Goal: Task Accomplishment & Management: Manage account settings

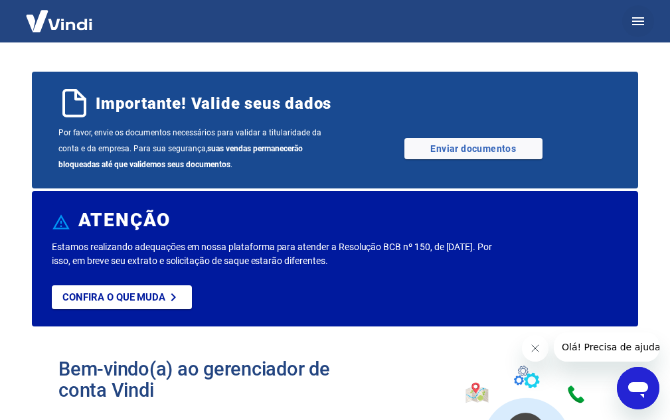
click at [647, 19] on button "button" at bounding box center [638, 21] width 32 height 32
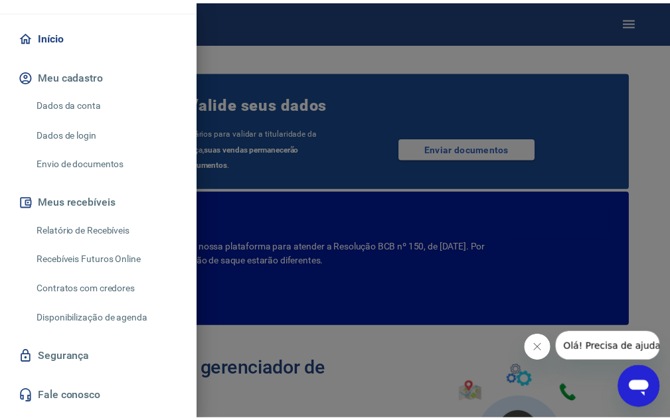
scroll to position [133, 0]
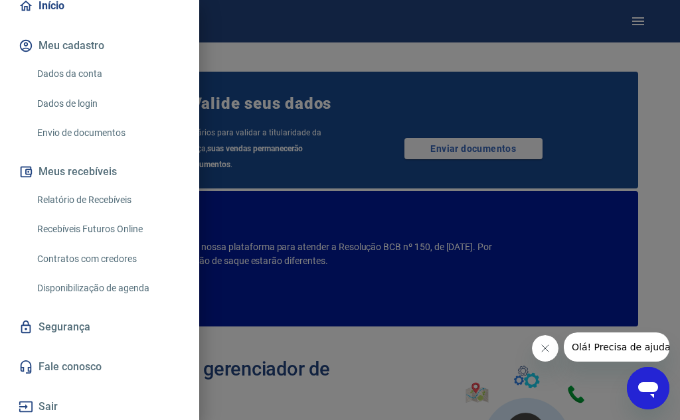
click at [74, 80] on link "Dados da conta" at bounding box center [107, 73] width 151 height 27
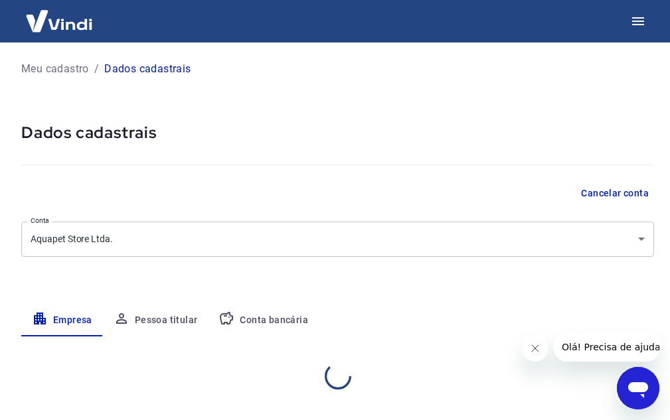
select select "RS"
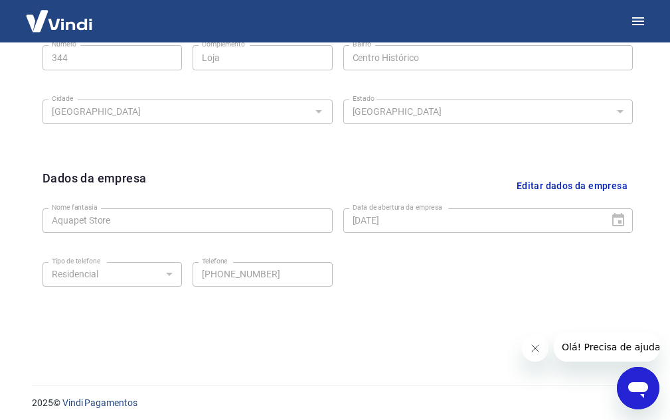
scroll to position [465, 0]
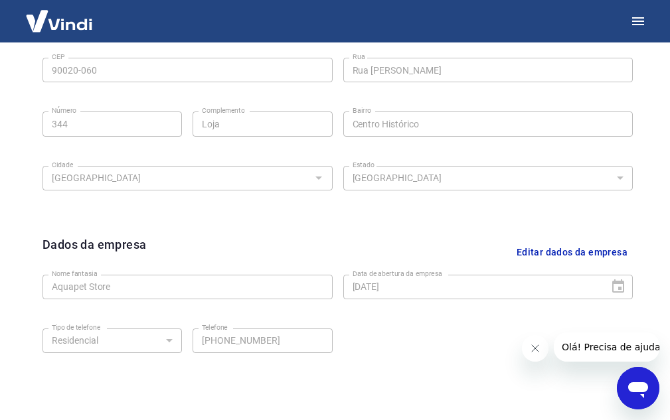
click at [556, 256] on button "Editar dados da empresa" at bounding box center [572, 253] width 122 height 34
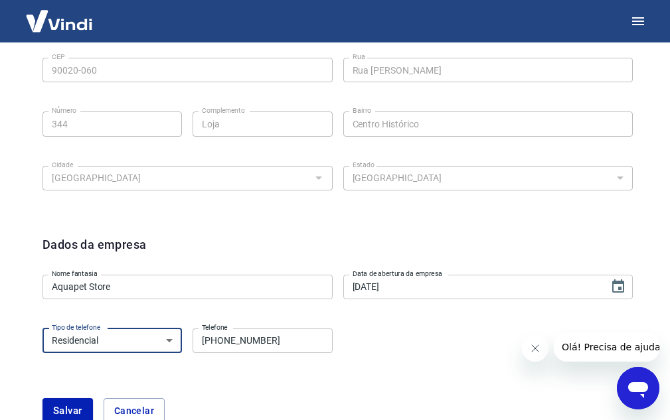
click at [170, 340] on select "Residencial Comercial" at bounding box center [111, 341] width 139 height 25
select select "business"
click at [42, 329] on select "Residencial Comercial" at bounding box center [111, 341] width 139 height 25
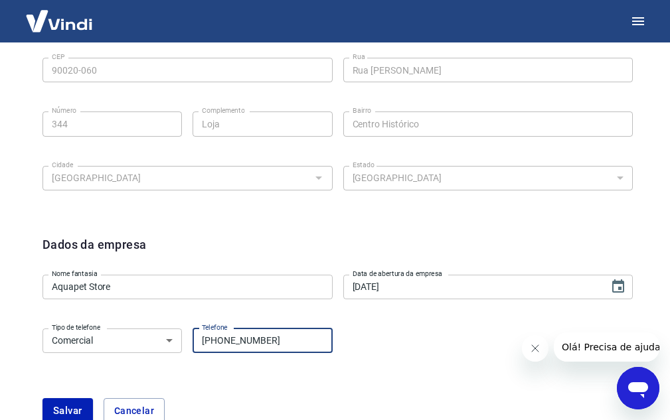
drag, startPoint x: 274, startPoint y: 343, endPoint x: 223, endPoint y: 343, distance: 50.5
click at [223, 343] on input "(51) 98229-8740" at bounding box center [262, 341] width 139 height 25
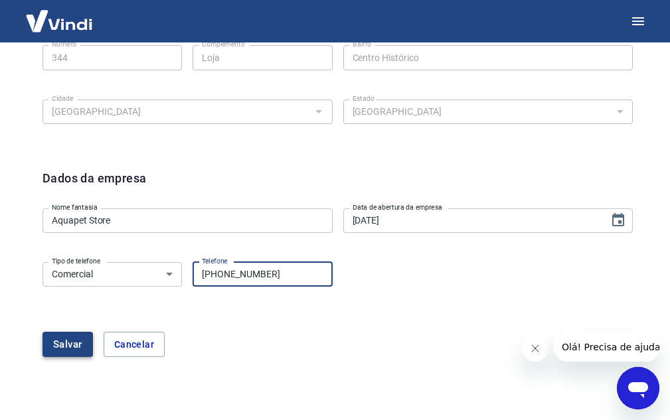
type input "[PHONE_NUMBER]"
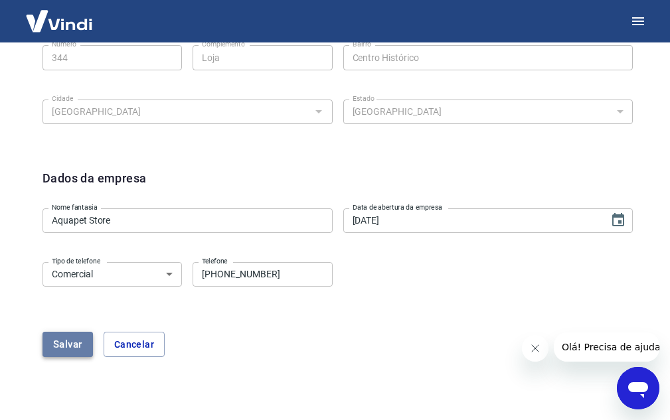
click at [48, 348] on button "Salvar" at bounding box center [67, 344] width 50 height 25
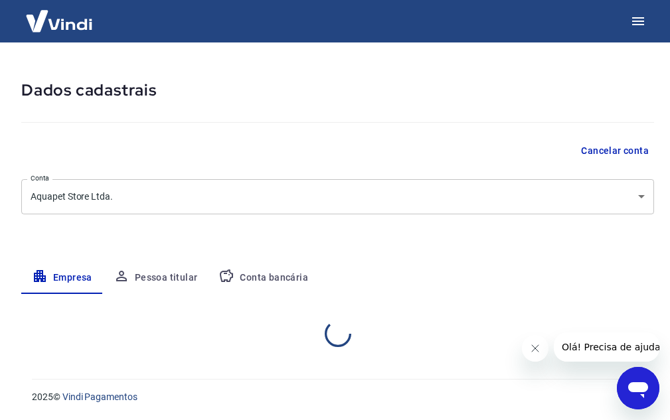
select select "RS"
select select "business"
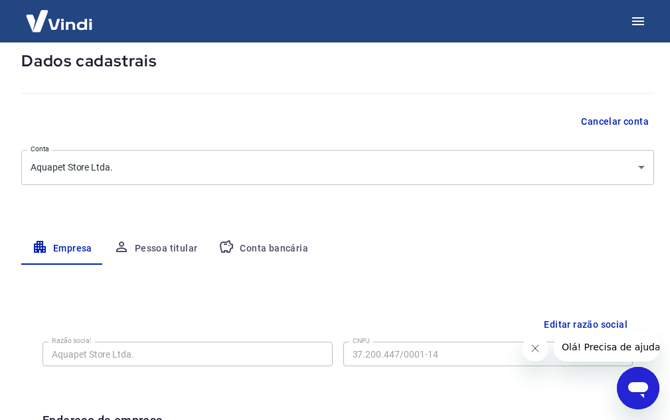
scroll to position [72, 0]
click at [151, 253] on button "Pessoa titular" at bounding box center [156, 248] width 106 height 32
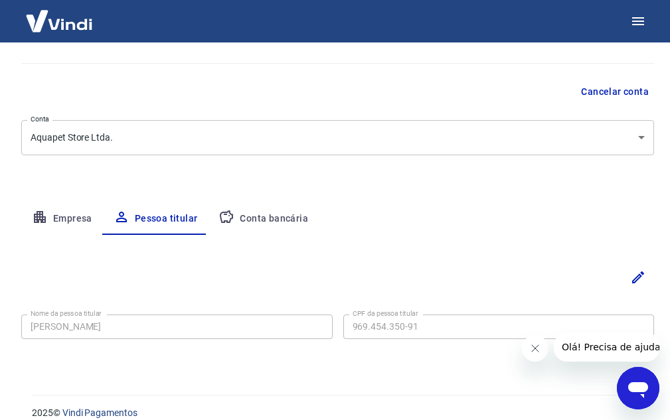
scroll to position [118, 0]
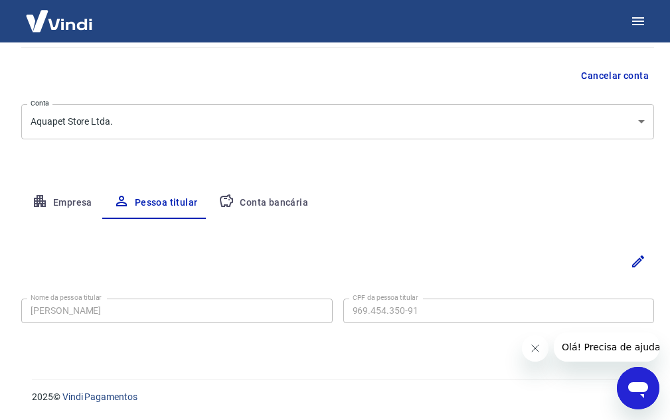
click at [295, 208] on button "Conta bancária" at bounding box center [263, 203] width 111 height 32
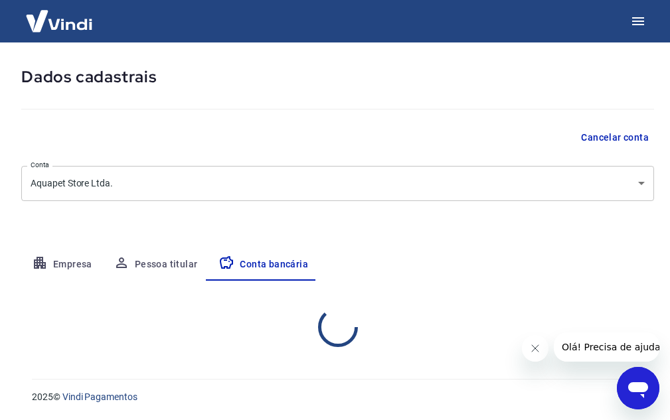
select select "1"
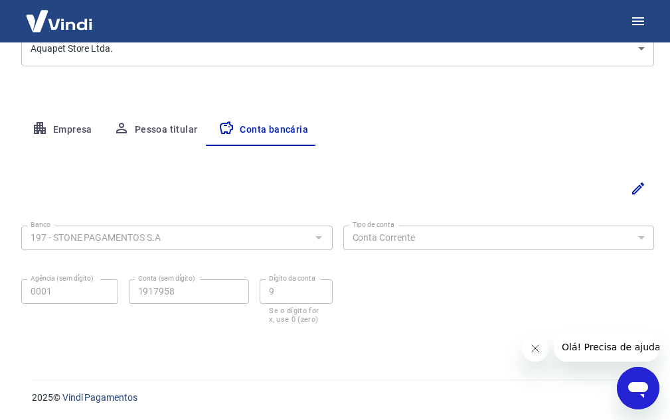
scroll to position [191, 0]
click at [633, 198] on button "Editar" at bounding box center [638, 188] width 32 height 32
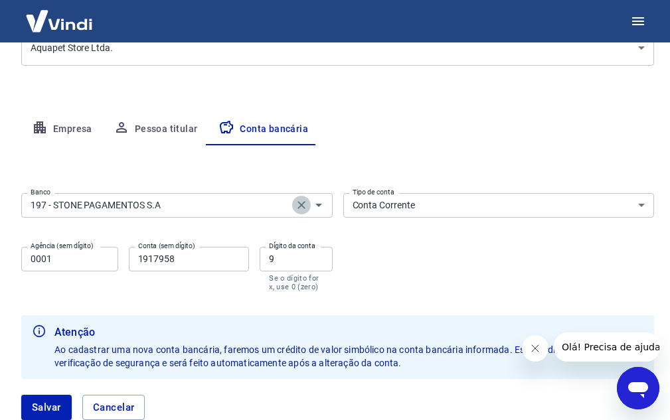
click at [305, 202] on icon "Clear" at bounding box center [301, 205] width 13 height 13
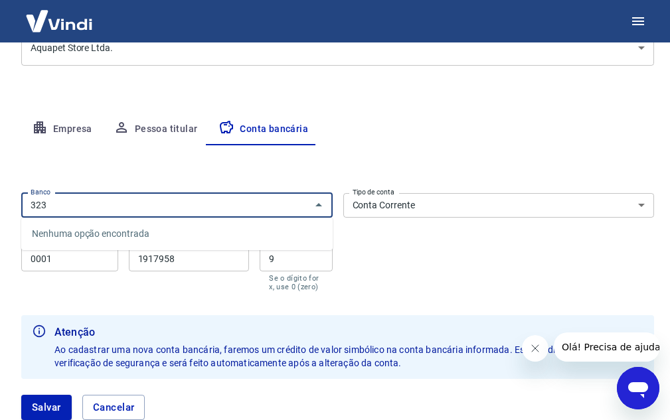
type input "323"
click at [21, 395] on button "Salvar" at bounding box center [46, 407] width 50 height 25
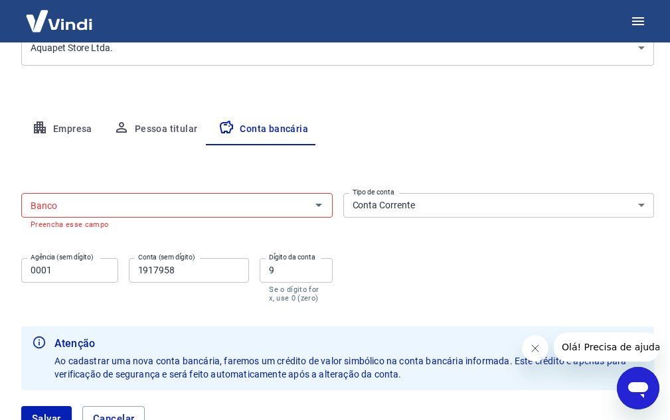
click at [185, 214] on div "Banco" at bounding box center [176, 205] width 311 height 25
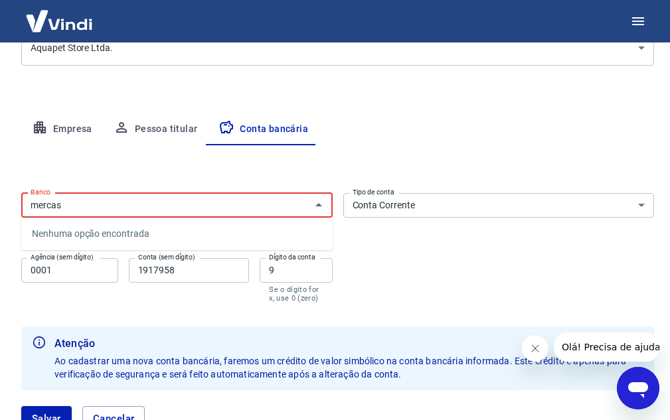
type input "merca"
click at [319, 209] on icon "Fechar" at bounding box center [319, 205] width 16 height 16
click at [319, 209] on icon "Abrir" at bounding box center [319, 205] width 16 height 16
click at [319, 209] on icon "Fechar" at bounding box center [319, 205] width 16 height 16
click at [212, 205] on input "merca" at bounding box center [166, 205] width 282 height 17
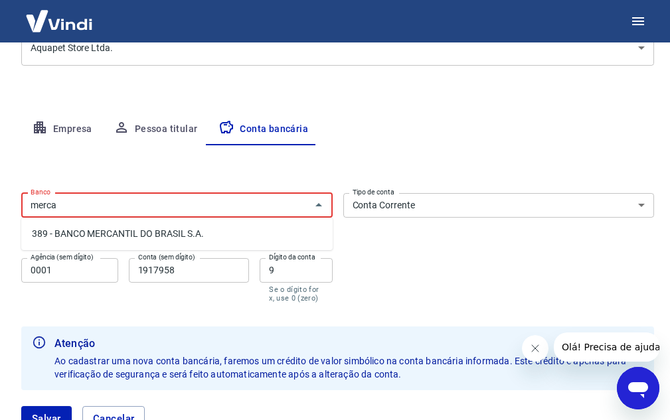
click at [212, 205] on input "merca" at bounding box center [166, 205] width 282 height 17
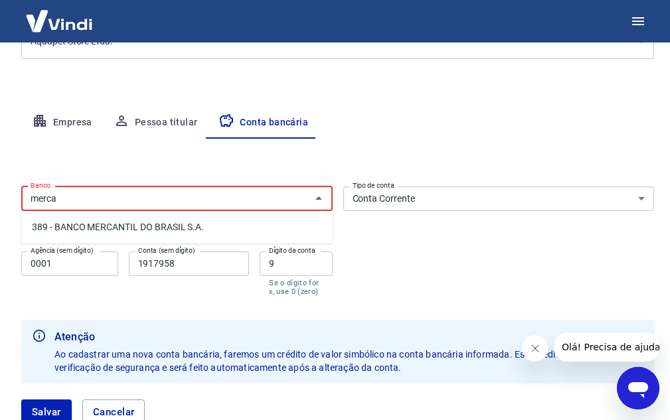
scroll to position [199, 0]
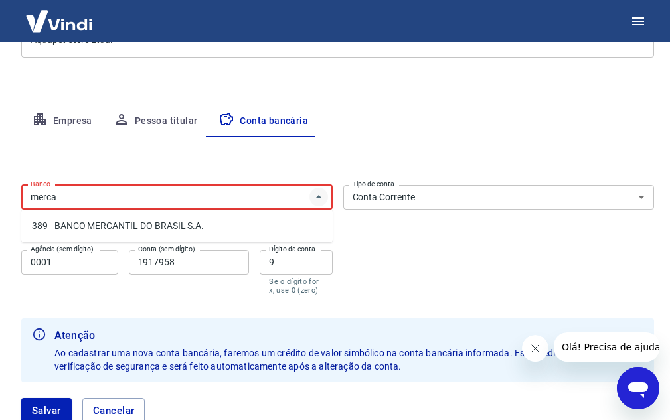
click at [311, 202] on icon "Fechar" at bounding box center [319, 197] width 16 height 16
click at [313, 199] on icon "Abrir" at bounding box center [319, 197] width 16 height 16
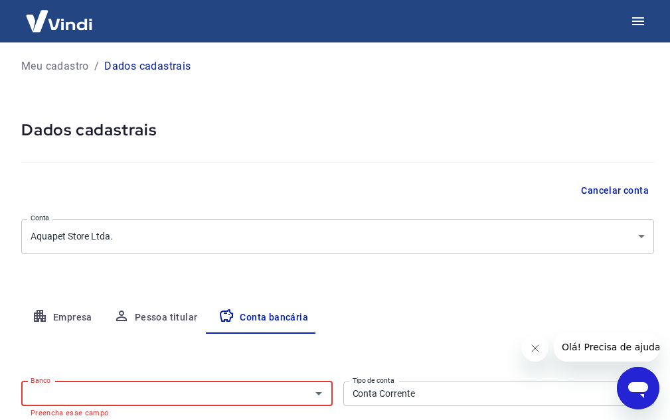
scroll to position [0, 0]
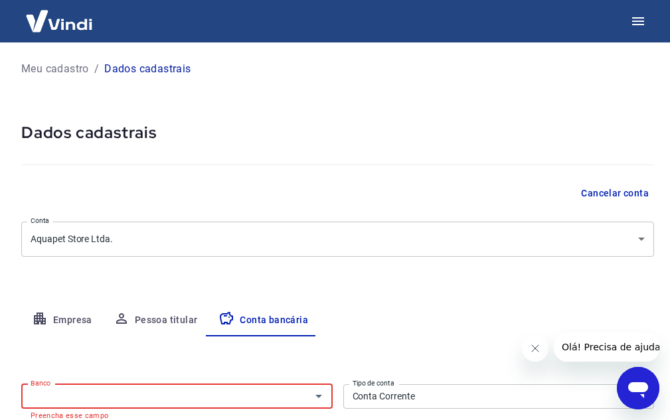
click at [70, 318] on button "Empresa" at bounding box center [62, 321] width 82 height 32
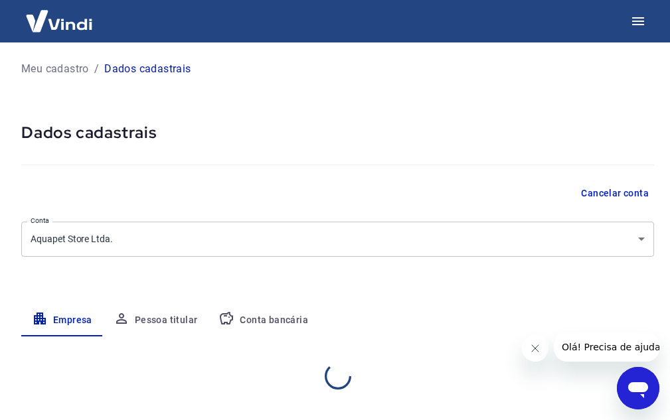
select select "RS"
select select "business"
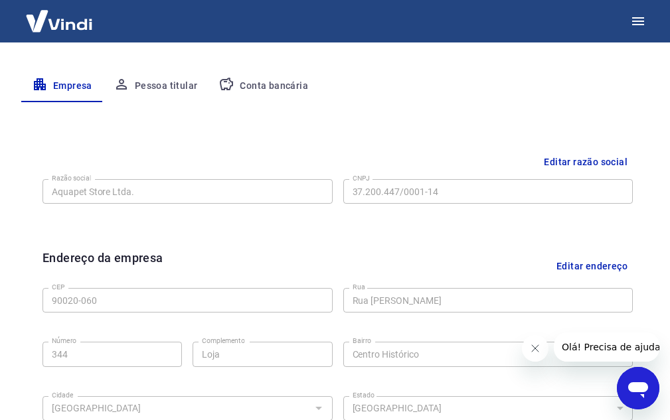
scroll to position [266, 0]
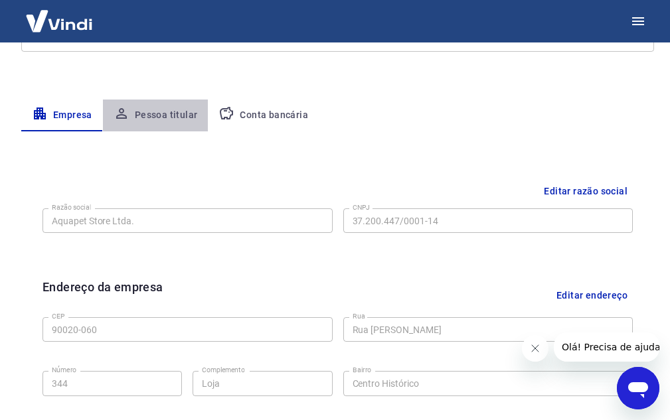
click at [163, 125] on button "Pessoa titular" at bounding box center [156, 116] width 106 height 32
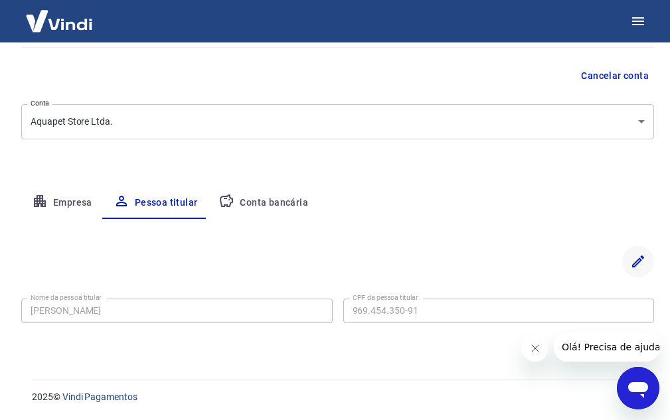
click at [639, 264] on icon "Editar" at bounding box center [638, 262] width 16 height 16
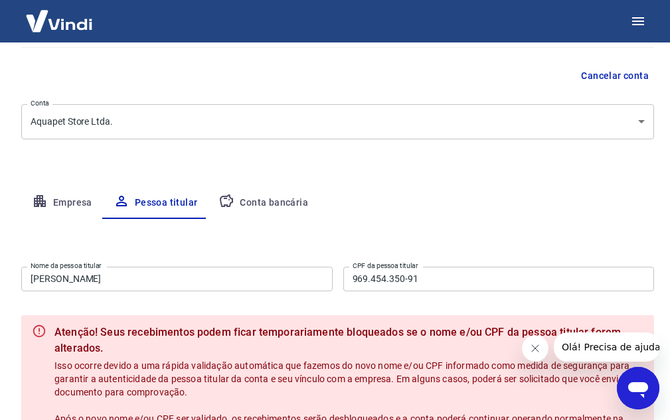
scroll to position [184, 0]
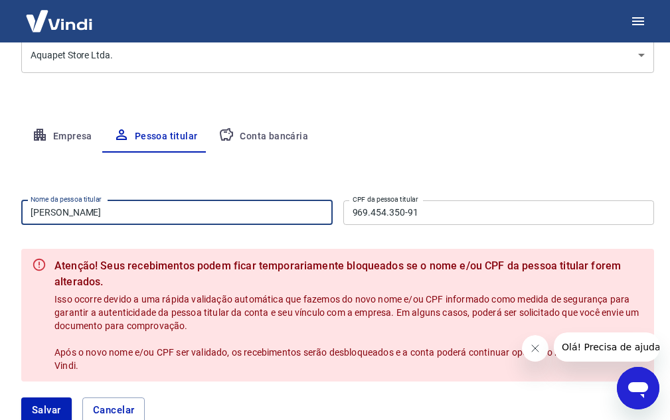
drag, startPoint x: 159, startPoint y: 206, endPoint x: 22, endPoint y: 202, distance: 136.8
click at [22, 202] on input "[PERSON_NAME]" at bounding box center [176, 213] width 311 height 25
type input "Lucas de [DEMOGRAPHIC_DATA]"
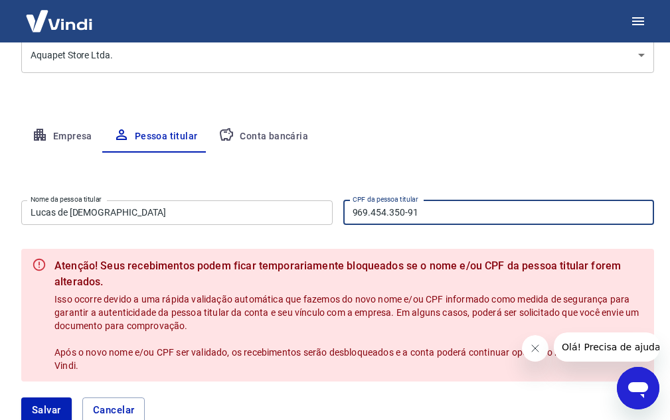
drag, startPoint x: 464, startPoint y: 212, endPoint x: 242, endPoint y: 209, distance: 222.5
click at [242, 209] on div "Nome da pessoa titular Lucas de Jesus Nome da pessoa titular CPF da pessoa titu…" at bounding box center [337, 211] width 633 height 33
type input "865.604.500-82"
click at [41, 404] on button "Salvar" at bounding box center [46, 410] width 50 height 25
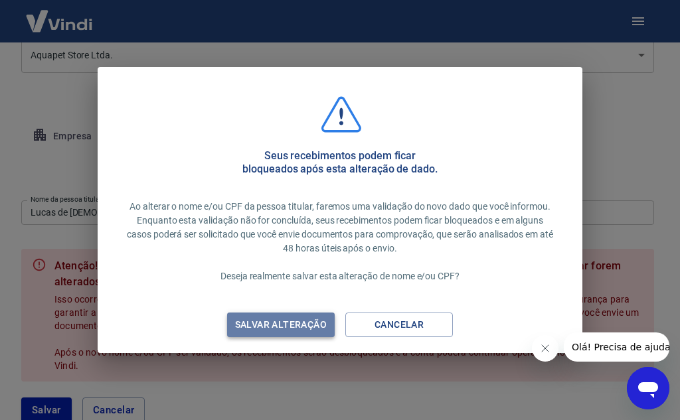
click at [248, 331] on div "Salvar alteração" at bounding box center [281, 325] width 124 height 17
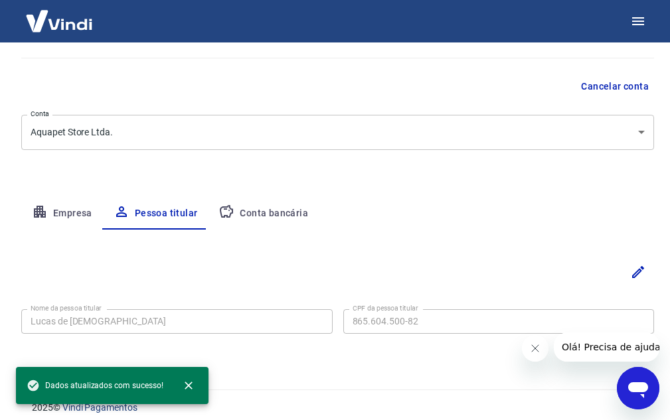
scroll to position [118, 0]
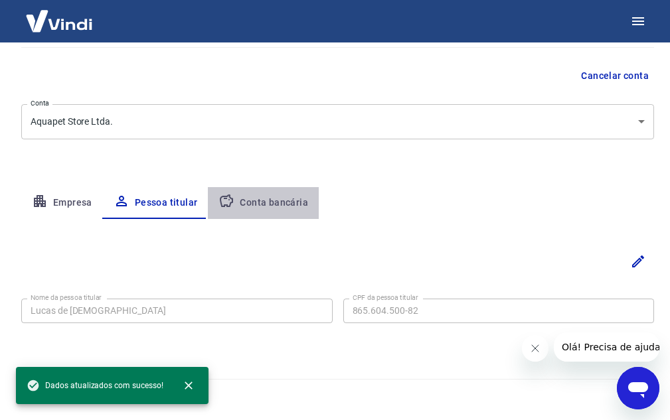
click at [276, 203] on button "Conta bancária" at bounding box center [263, 203] width 111 height 32
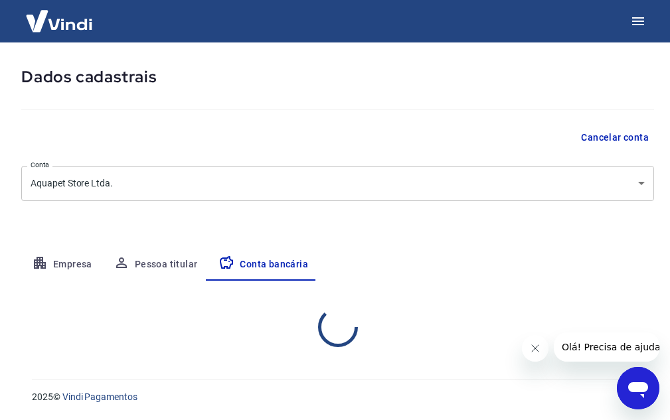
select select "1"
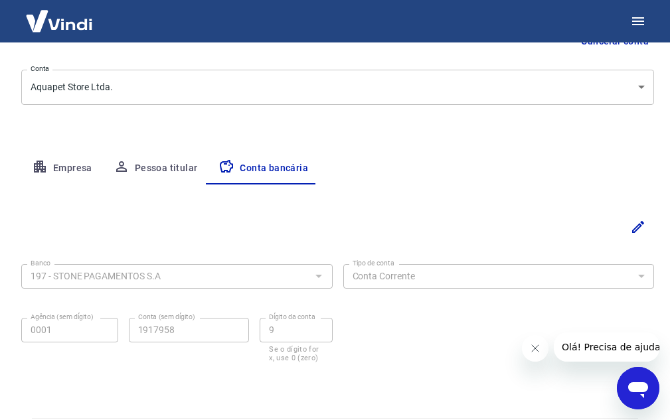
scroll to position [184, 0]
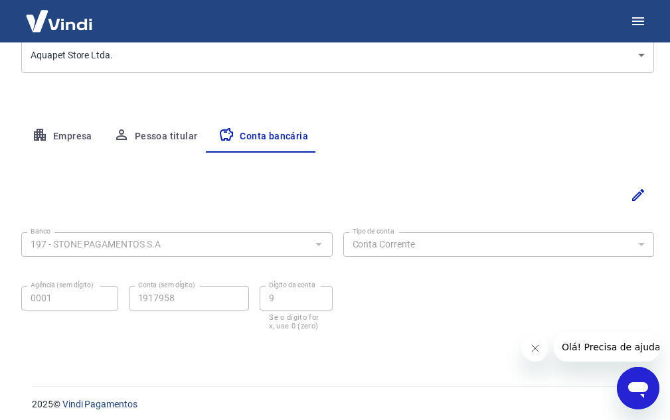
click at [313, 247] on div at bounding box center [317, 244] width 17 height 19
click at [325, 241] on div at bounding box center [317, 244] width 17 height 19
click at [315, 243] on div at bounding box center [317, 244] width 17 height 19
click at [635, 197] on icon "Editar" at bounding box center [638, 195] width 12 height 12
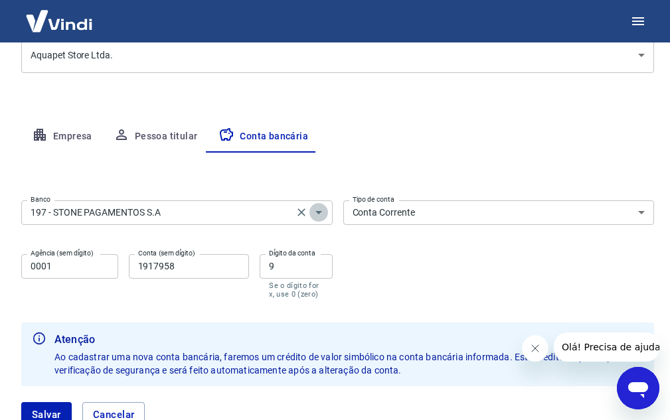
click at [317, 215] on icon "Abrir" at bounding box center [319, 213] width 16 height 16
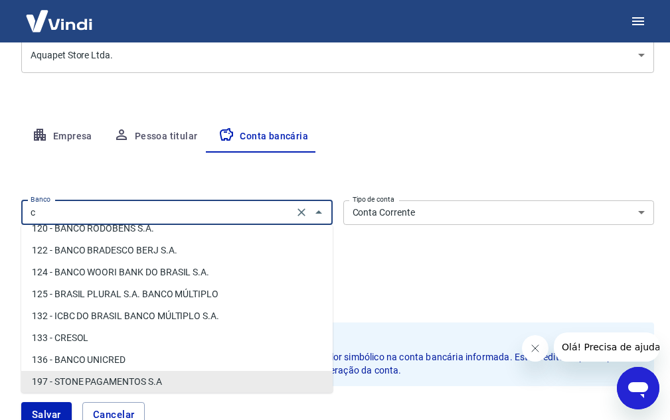
scroll to position [0, 0]
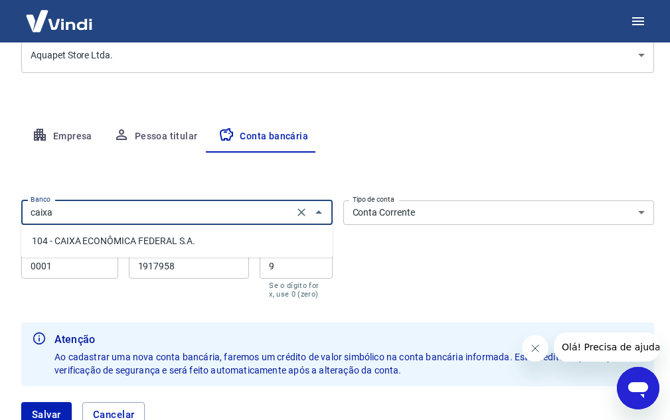
click at [137, 240] on li "104 - CAIXA ECONÔMICA FEDERAL S.A." at bounding box center [176, 241] width 311 height 22
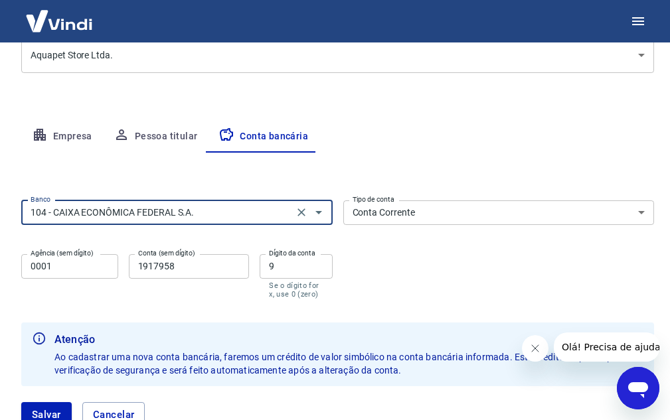
type input "104 - CAIXA ECONÔMICA FEDERAL S.A."
click at [494, 212] on select "Conta Corrente Conta Poupança" at bounding box center [498, 213] width 311 height 25
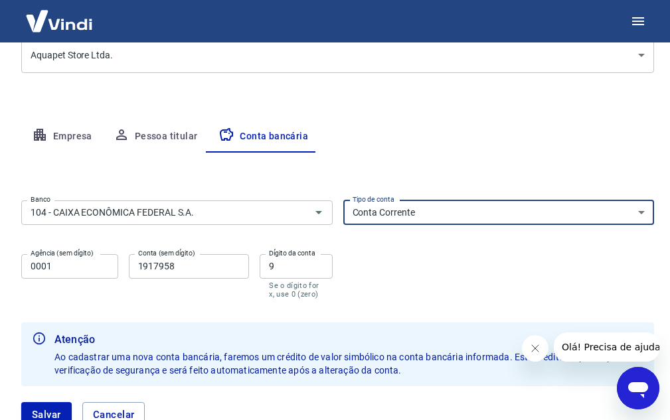
select select "3"
click at [343, 201] on select "Conta Corrente Conta Poupança" at bounding box center [498, 213] width 311 height 25
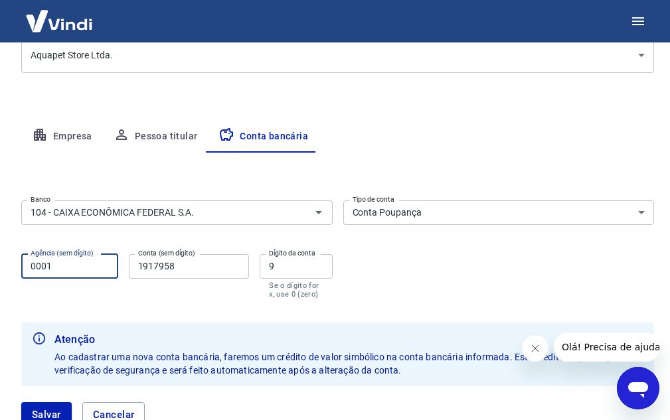
click at [54, 268] on input "0001" at bounding box center [69, 266] width 97 height 25
type input "3567"
drag, startPoint x: 196, startPoint y: 264, endPoint x: 39, endPoint y: 264, distance: 157.4
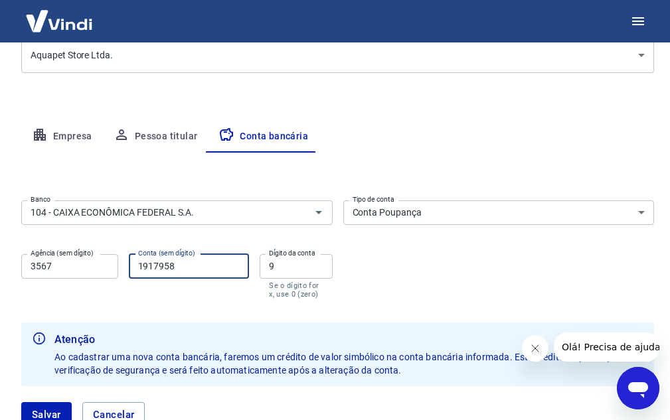
click at [39, 264] on div "Agência (sem dígito) 3567 Agência (sem dígito) Conta (sem dígito) 1917958 Conta…" at bounding box center [176, 275] width 311 height 52
click at [278, 269] on input "9" at bounding box center [296, 266] width 72 height 25
click at [277, 269] on input "9" at bounding box center [296, 266] width 72 height 25
click at [224, 264] on input "84865664" at bounding box center [189, 266] width 121 height 25
type input "848656649"
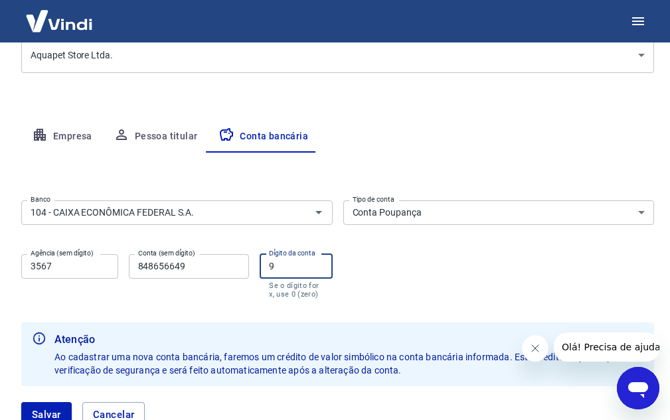
click at [223, 268] on div "Agência (sem dígito) 3567 Agência (sem dígito) Conta (sem dígito) 848656649 Con…" at bounding box center [176, 275] width 311 height 52
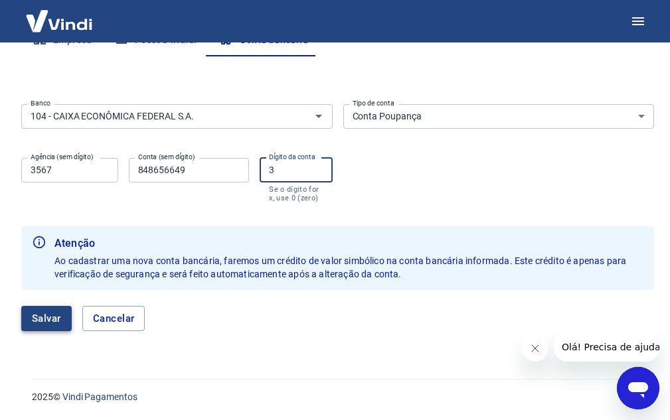
type input "3"
click at [33, 313] on button "Salvar" at bounding box center [46, 318] width 50 height 25
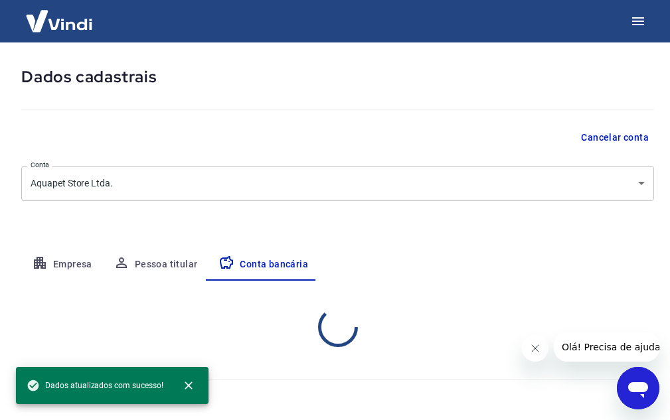
select select "3"
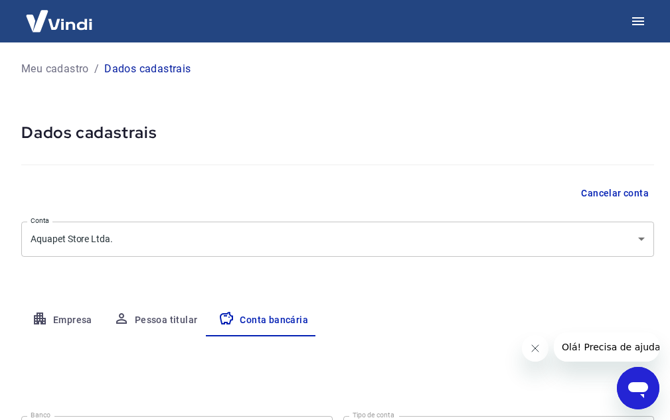
click at [70, 29] on img at bounding box center [59, 21] width 86 height 41
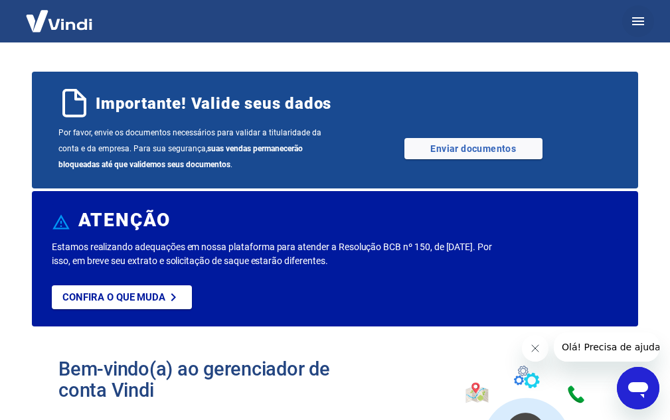
click at [639, 12] on button "button" at bounding box center [638, 21] width 32 height 32
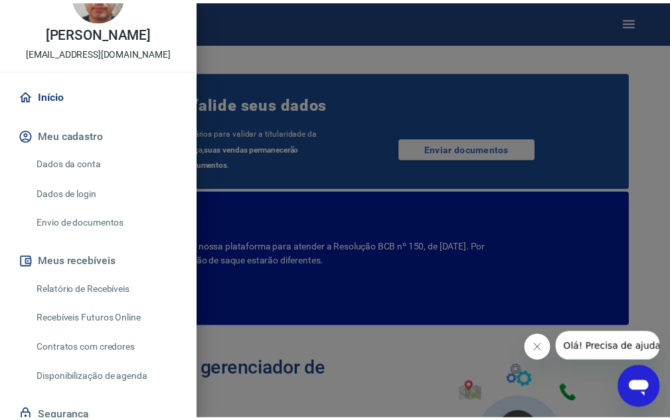
scroll to position [66, 0]
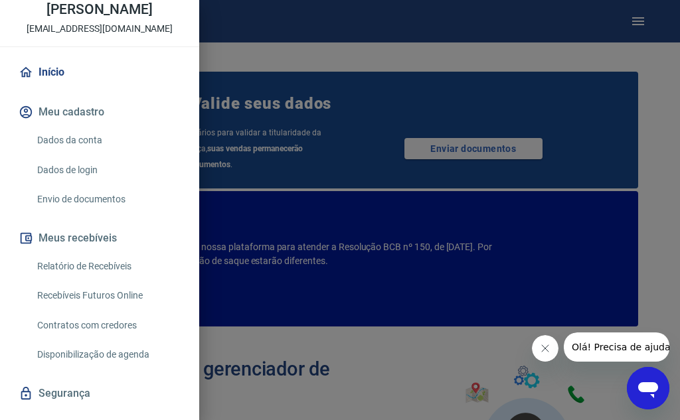
click at [83, 114] on button "Meu cadastro" at bounding box center [99, 112] width 167 height 29
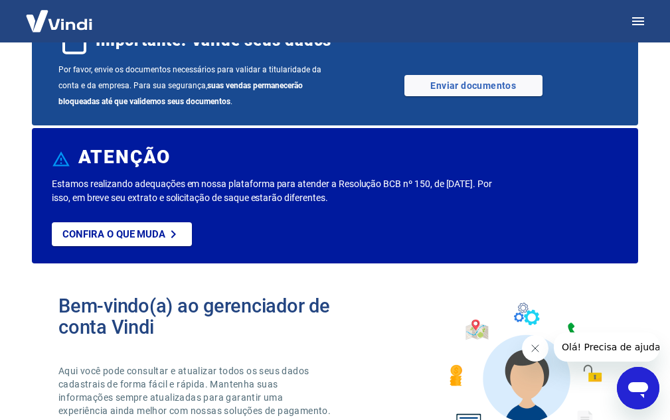
scroll to position [0, 0]
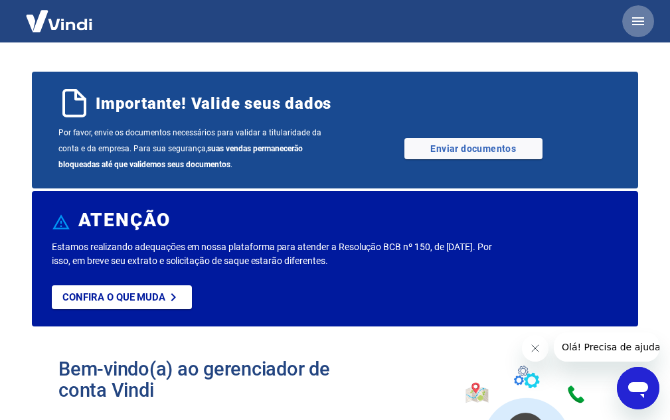
click at [636, 34] on button "button" at bounding box center [638, 21] width 32 height 32
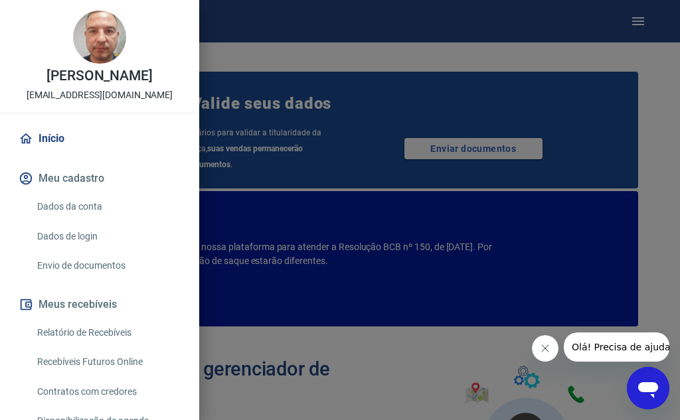
click at [106, 265] on link "Envio de documentos" at bounding box center [107, 265] width 151 height 27
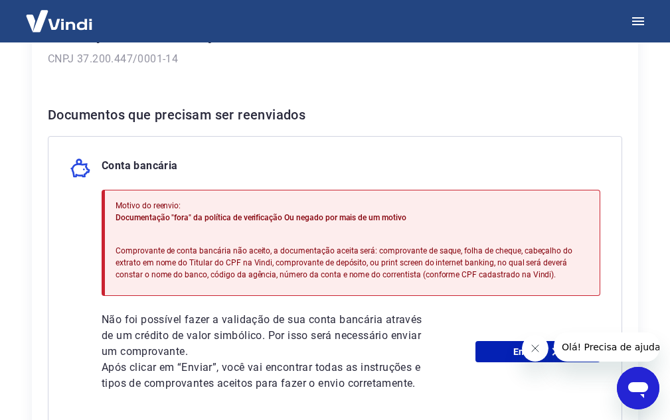
scroll to position [266, 0]
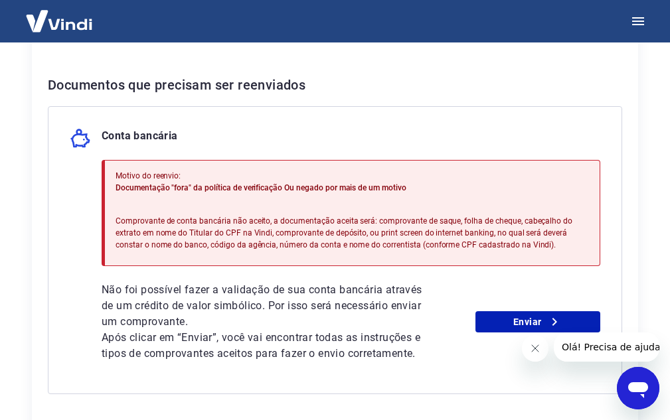
click at [524, 347] on button "Fechar mensagem da empresa" at bounding box center [534, 348] width 27 height 27
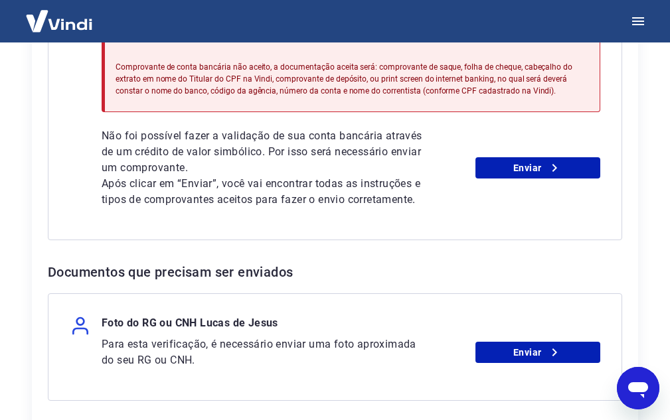
scroll to position [420, 0]
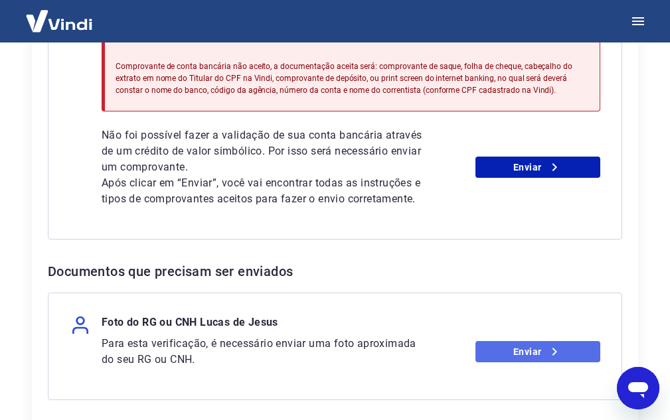
click at [521, 349] on link "Enviar" at bounding box center [537, 351] width 125 height 21
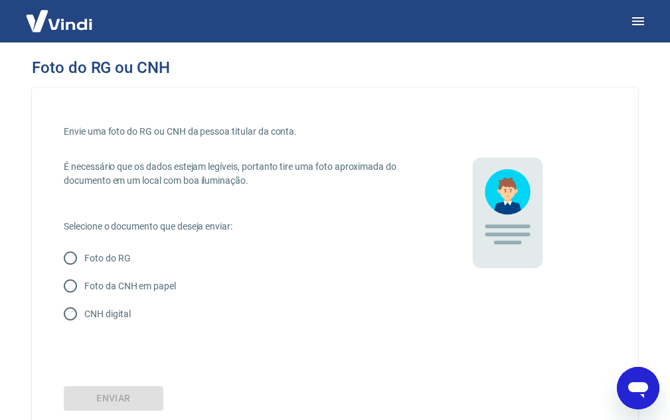
click at [108, 319] on p "CNH digital" at bounding box center [107, 314] width 46 height 14
click at [84, 319] on input "CNH digital" at bounding box center [70, 314] width 28 height 28
radio input "true"
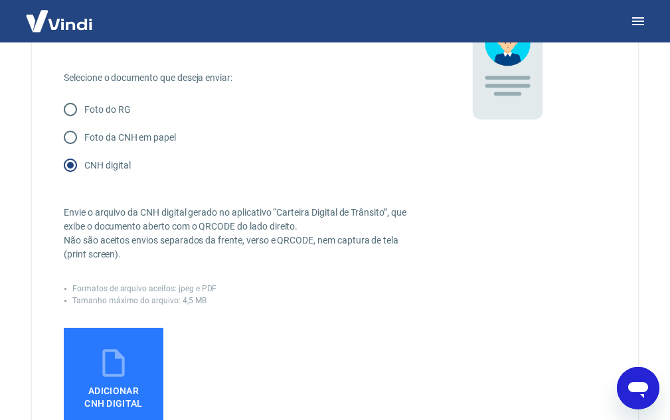
scroll to position [266, 0]
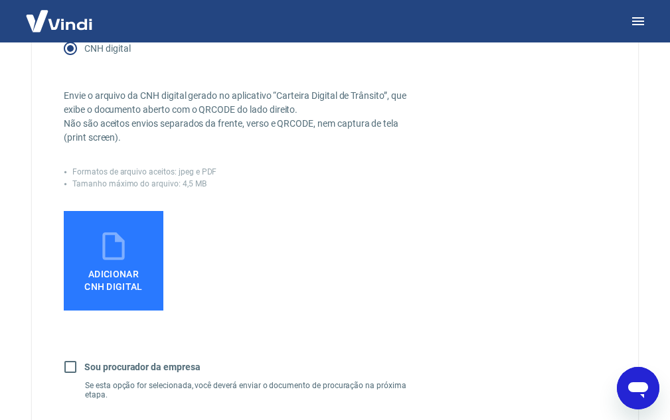
click at [118, 274] on span "Adicionar CNH Digital" at bounding box center [113, 281] width 58 height 24
click at [0, 0] on input "Adicionar CNH Digital" at bounding box center [0, 0] width 0 height 0
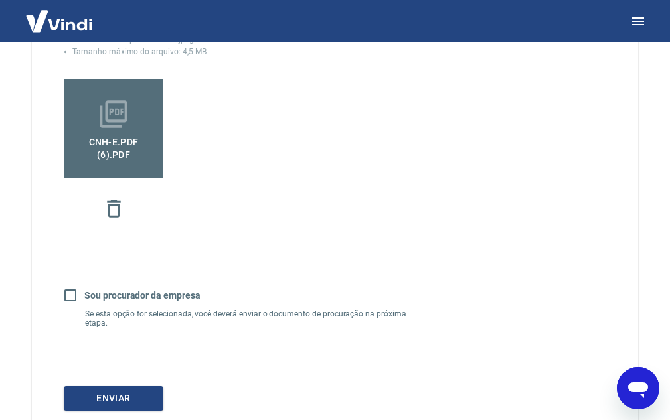
scroll to position [398, 0]
click at [121, 393] on button "Enviar" at bounding box center [114, 398] width 100 height 25
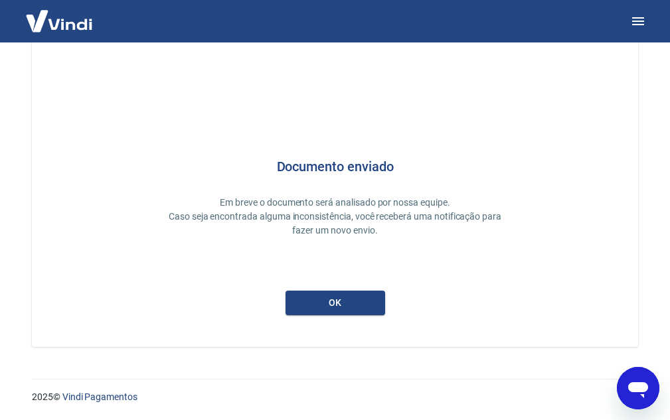
scroll to position [41, 0]
click at [321, 305] on button "ok" at bounding box center [336, 303] width 100 height 25
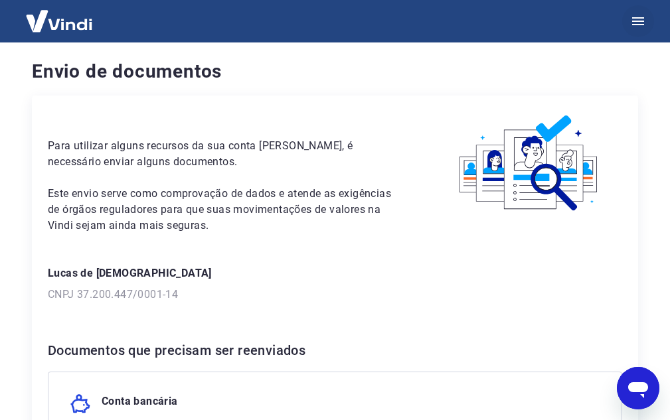
click at [637, 28] on icon "button" at bounding box center [638, 21] width 16 height 16
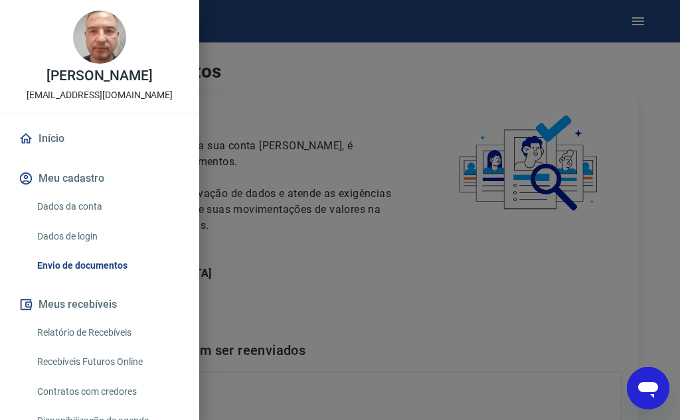
click at [78, 208] on link "Dados da conta" at bounding box center [107, 206] width 151 height 27
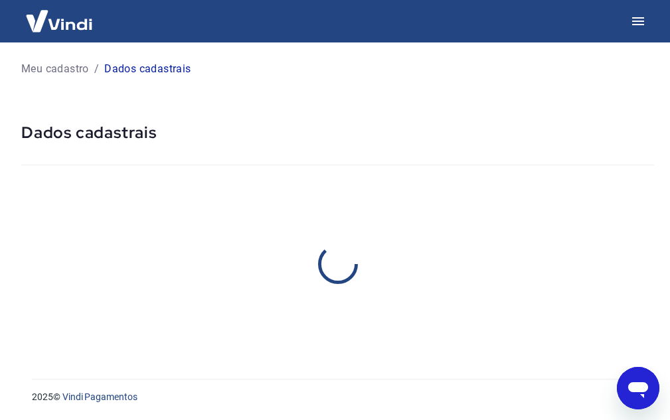
select select "RS"
select select "business"
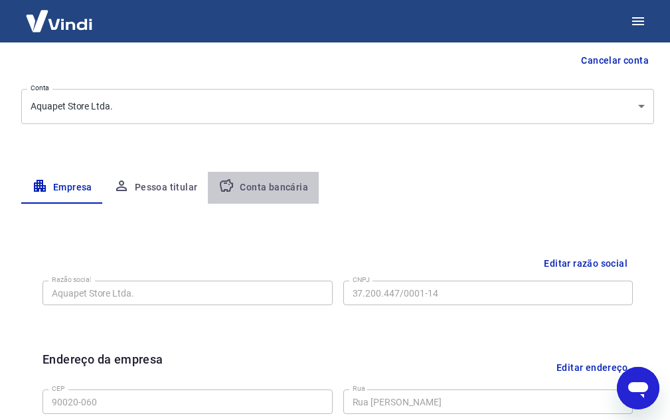
click at [281, 202] on button "Conta bancária" at bounding box center [263, 188] width 111 height 32
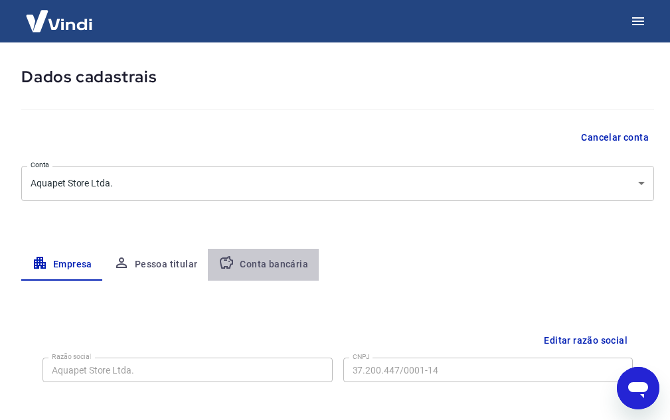
select select "3"
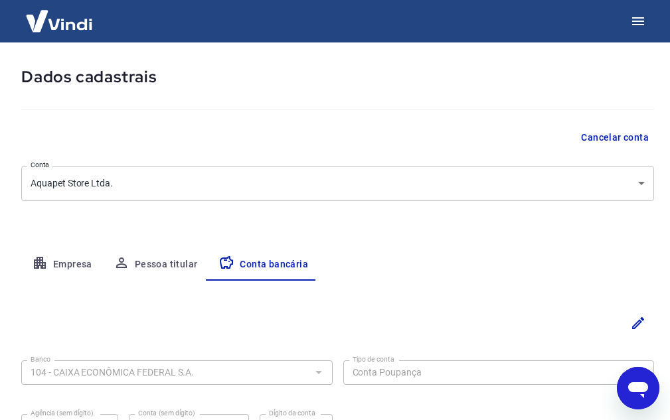
scroll to position [133, 0]
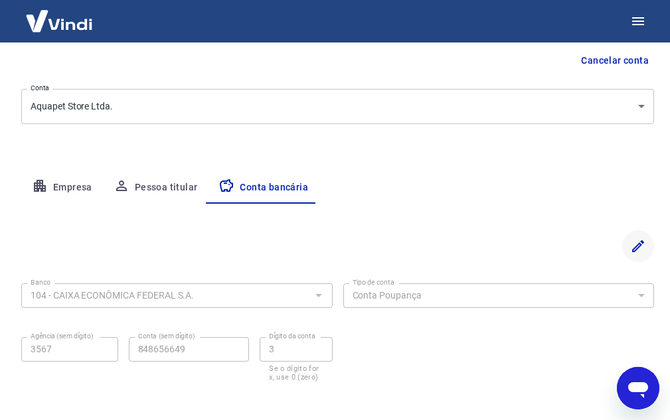
click at [645, 242] on icon "Editar" at bounding box center [638, 246] width 16 height 16
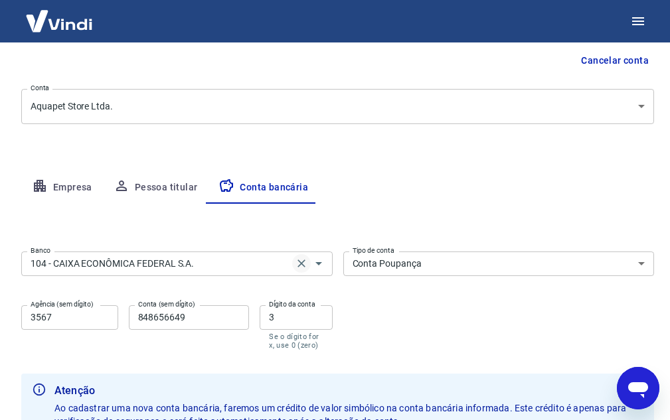
click at [297, 260] on icon "Clear" at bounding box center [301, 263] width 13 height 13
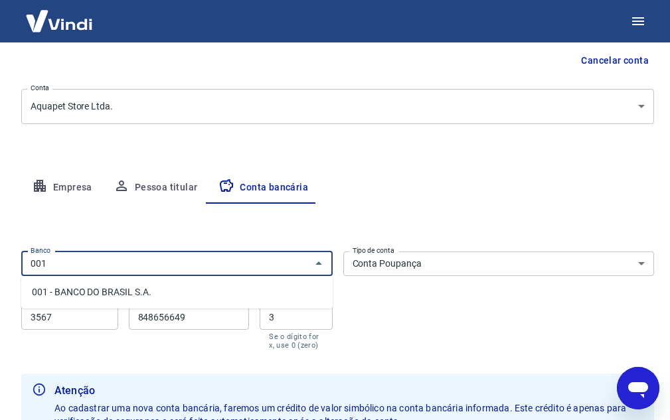
drag, startPoint x: 238, startPoint y: 268, endPoint x: 0, endPoint y: 235, distance: 239.9
click at [0, 235] on main "Meu cadastro / Dados cadastrais Dados cadastrais Cancelar conta Conta Aquapet S…" at bounding box center [335, 99] width 670 height 378
click at [42, 267] on input "001" at bounding box center [166, 264] width 282 height 17
drag, startPoint x: 78, startPoint y: 268, endPoint x: 0, endPoint y: 291, distance: 80.9
click at [0, 288] on html "Meu cadastro / Dados cadastrais Dados cadastrais Cancelar conta Conta Aquapet S…" at bounding box center [335, 77] width 670 height 420
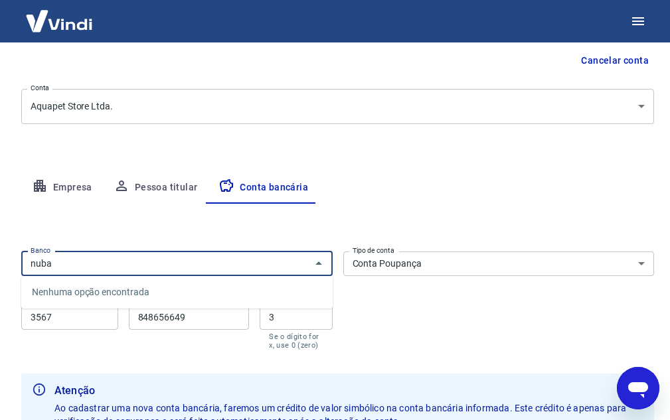
drag, startPoint x: 85, startPoint y: 261, endPoint x: 0, endPoint y: 259, distance: 85.0
click at [0, 259] on main "Meu cadastro / Dados cadastrais Dados cadastrais Cancelar conta Conta Aquapet S…" at bounding box center [335, 99] width 670 height 378
type input "0001"
click at [125, 276] on div "0001 Banco" at bounding box center [176, 264] width 311 height 25
click at [233, 266] on input "0001" at bounding box center [166, 264] width 282 height 17
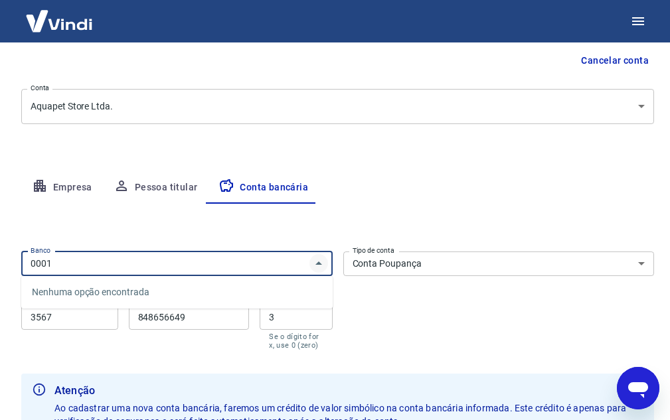
click at [310, 266] on button "Fechar" at bounding box center [318, 263] width 19 height 19
click at [315, 266] on icon "Abrir" at bounding box center [319, 264] width 16 height 16
click at [315, 266] on icon "Fechar" at bounding box center [319, 264] width 16 height 16
click at [315, 266] on icon "Abrir" at bounding box center [319, 264] width 16 height 16
drag, startPoint x: 203, startPoint y: 254, endPoint x: 0, endPoint y: 250, distance: 202.5
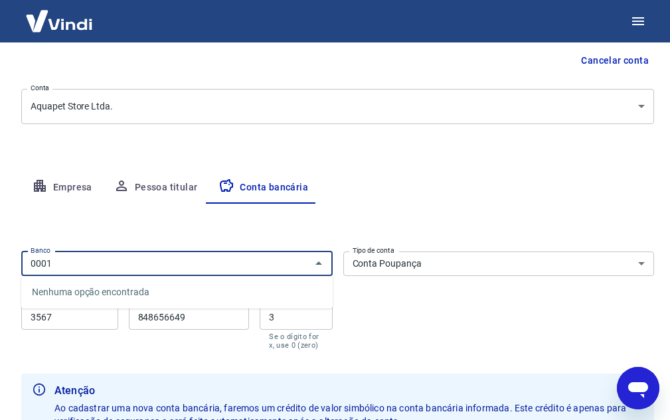
click at [0, 250] on main "Meu cadastro / Dados cadastrais Dados cadastrais Cancelar conta Conta Aquapet S…" at bounding box center [335, 99] width 670 height 378
drag, startPoint x: 173, startPoint y: 255, endPoint x: 0, endPoint y: 248, distance: 172.8
click at [0, 248] on main "Meu cadastro / Dados cadastrais Dados cadastrais Cancelar conta Conta Aquapet S…" at bounding box center [335, 99] width 670 height 378
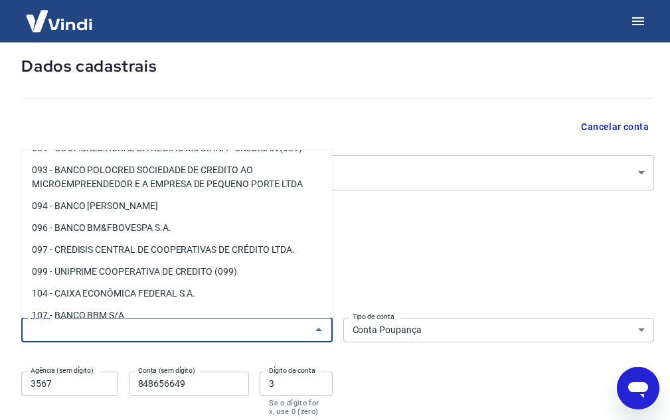
scroll to position [531, 0]
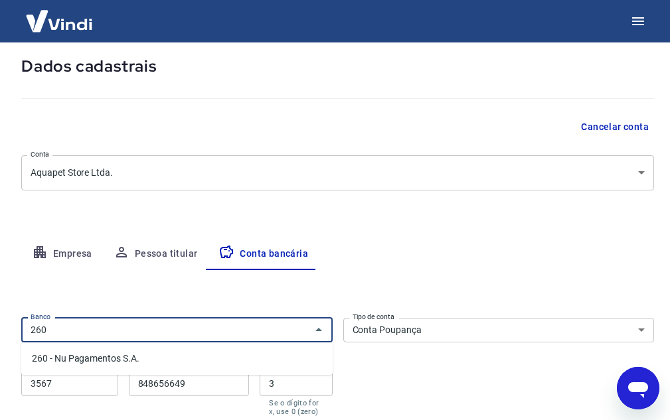
click at [120, 355] on li "260 - Nu Pagamentos S.A." at bounding box center [176, 359] width 311 height 22
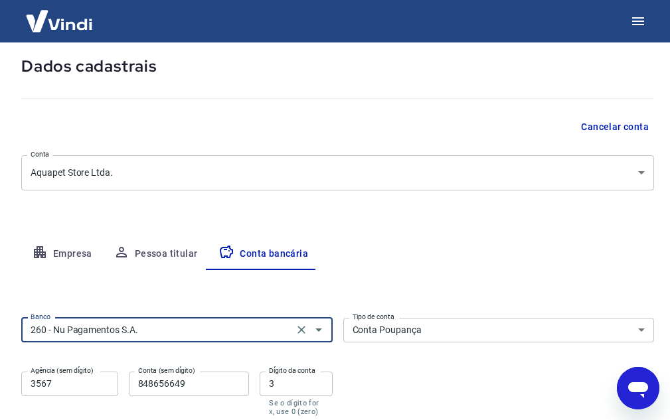
scroll to position [133, 0]
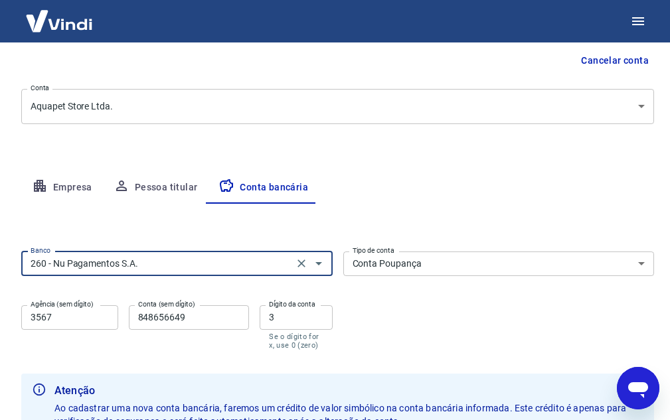
type input "260 - Nu Pagamentos S.A."
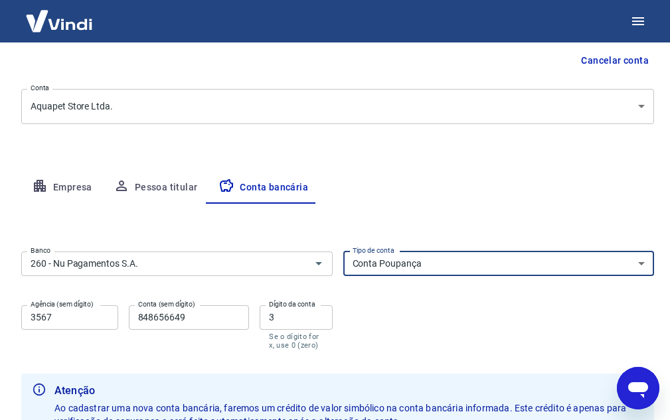
click at [371, 272] on select "Conta Corrente Conta Poupança" at bounding box center [498, 264] width 311 height 25
select select "1"
click at [343, 252] on select "Conta Corrente Conta Poupança" at bounding box center [498, 264] width 311 height 25
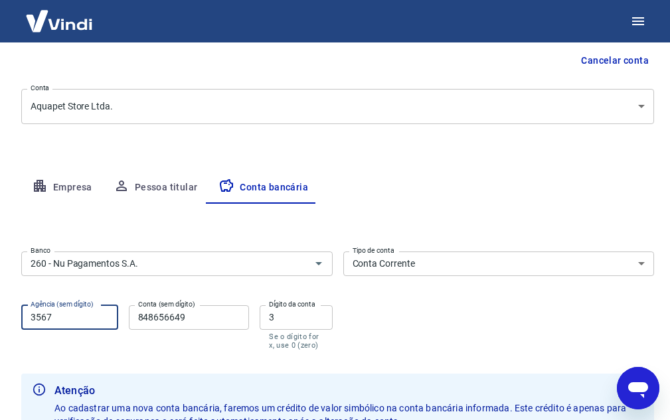
drag, startPoint x: 64, startPoint y: 316, endPoint x: 0, endPoint y: 317, distance: 63.7
click at [0, 288] on html "Meu cadastro / Dados cadastrais Dados cadastrais Cancelar conta Conta Aquapet S…" at bounding box center [335, 77] width 670 height 420
type input "0001"
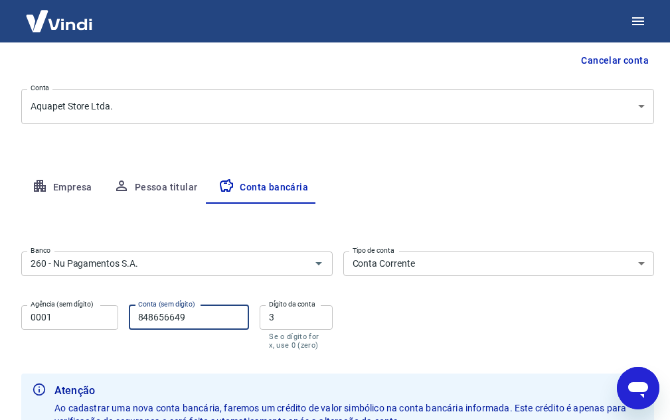
click at [155, 323] on input "848656649" at bounding box center [189, 317] width 121 height 25
type input "68081670"
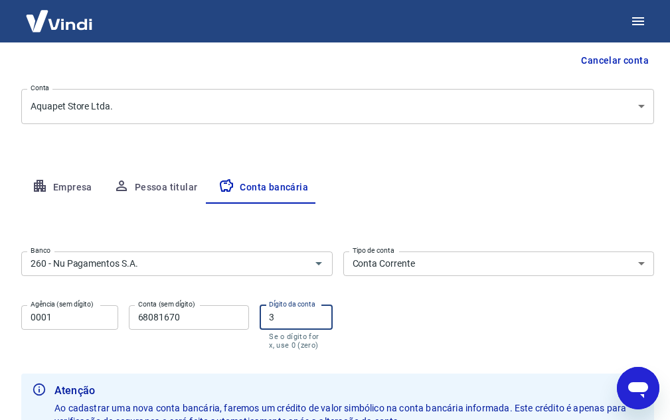
drag, startPoint x: 279, startPoint y: 323, endPoint x: 260, endPoint y: 320, distance: 19.5
click at [260, 320] on input "3" at bounding box center [296, 317] width 72 height 25
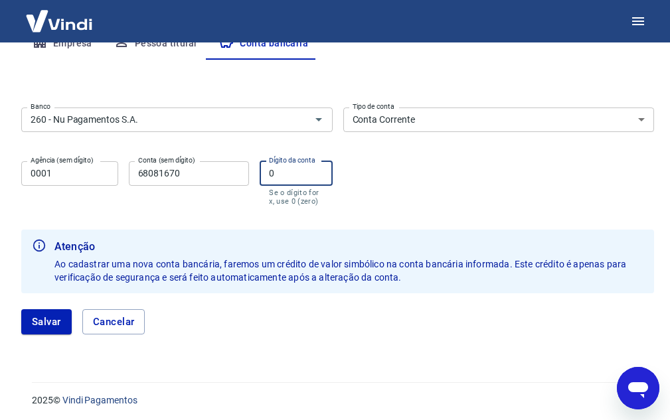
scroll to position [280, 0]
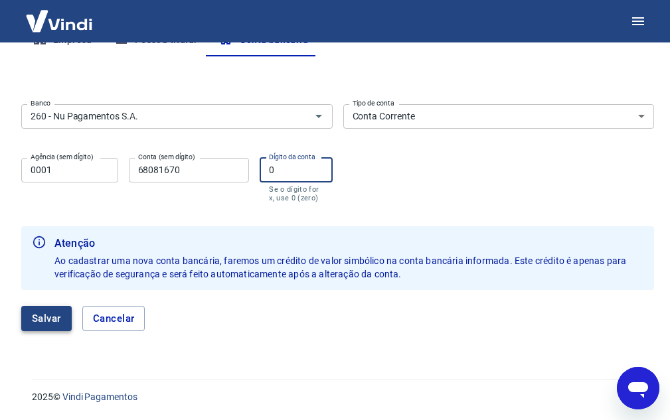
type input "0"
click at [42, 321] on button "Salvar" at bounding box center [46, 318] width 50 height 25
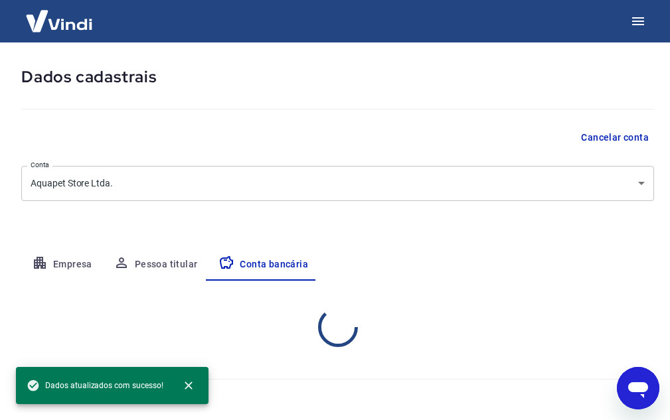
select select "1"
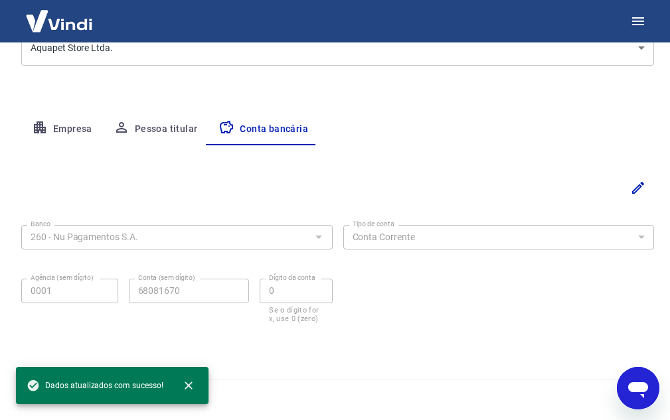
scroll to position [0, 0]
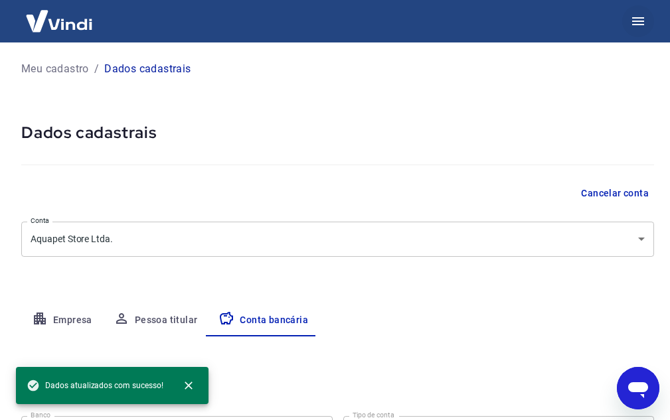
click at [643, 16] on icon "button" at bounding box center [638, 21] width 16 height 16
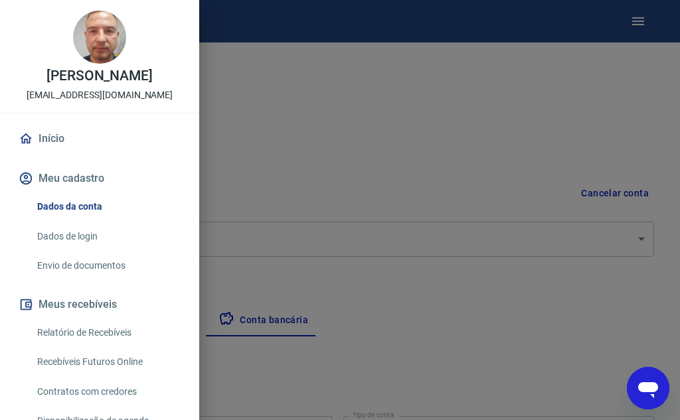
click at [118, 262] on link "Envio de documentos" at bounding box center [107, 265] width 151 height 27
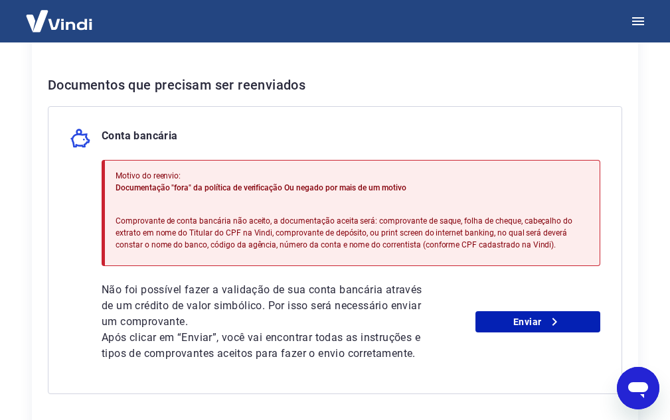
scroll to position [392, 0]
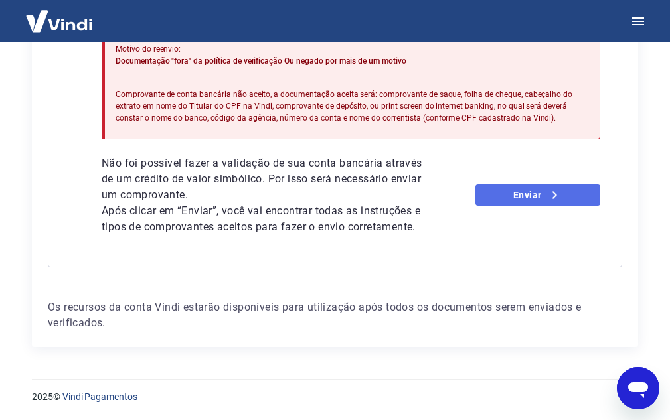
click at [521, 196] on link "Enviar" at bounding box center [537, 195] width 125 height 21
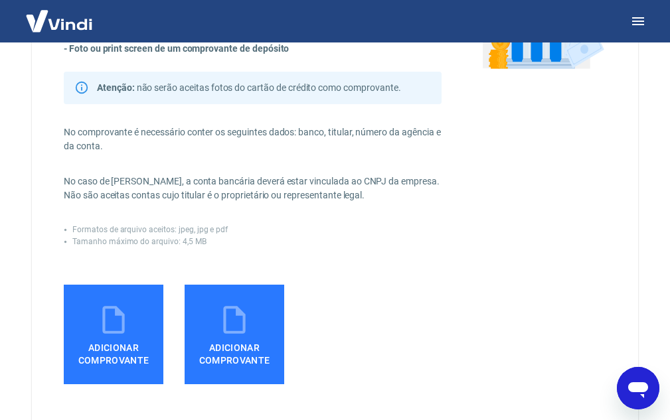
scroll to position [199, 0]
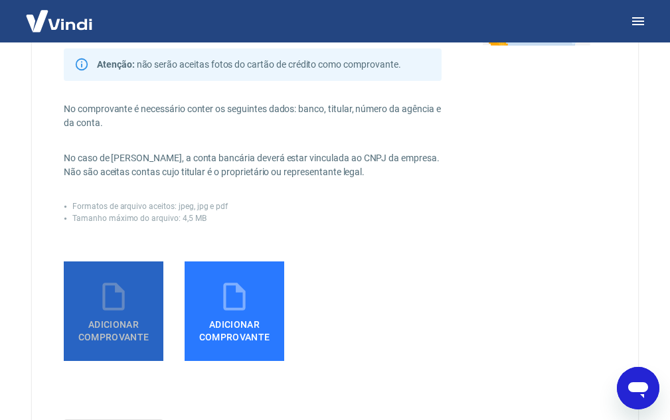
click at [102, 311] on icon at bounding box center [113, 296] width 33 height 33
click at [0, 0] on input "Adicionar comprovante" at bounding box center [0, 0] width 0 height 0
click at [98, 318] on span "Adicionar comprovante" at bounding box center [113, 328] width 89 height 30
click at [0, 0] on input "Adicionar comprovante" at bounding box center [0, 0] width 0 height 0
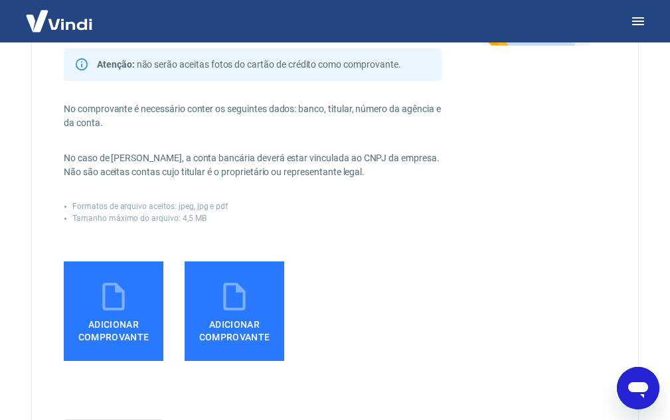
click at [120, 319] on span "Adicionar comprovante" at bounding box center [113, 328] width 89 height 30
click at [0, 0] on input "Adicionar comprovante" at bounding box center [0, 0] width 0 height 0
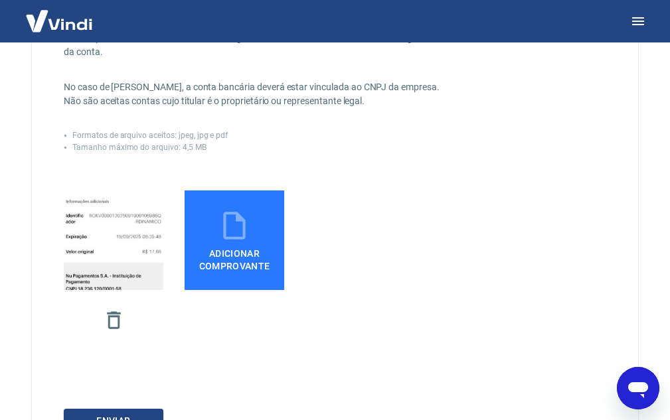
scroll to position [332, 0]
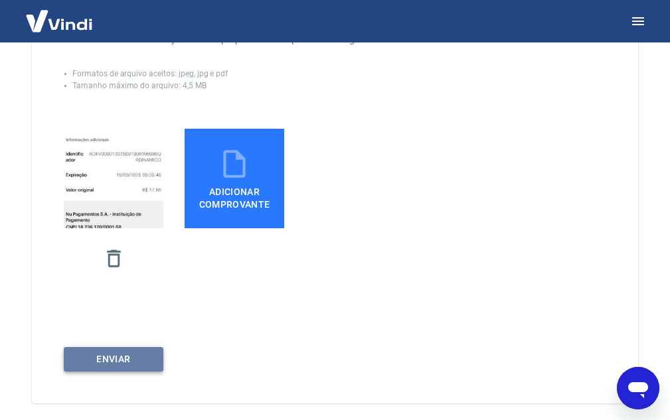
click at [152, 363] on button "ENVIAR" at bounding box center [114, 359] width 100 height 25
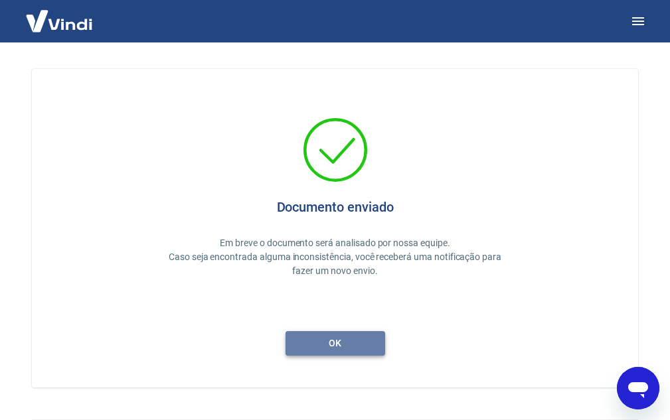
click at [308, 340] on button "ok" at bounding box center [336, 343] width 100 height 25
